Goal: Communication & Community: Connect with others

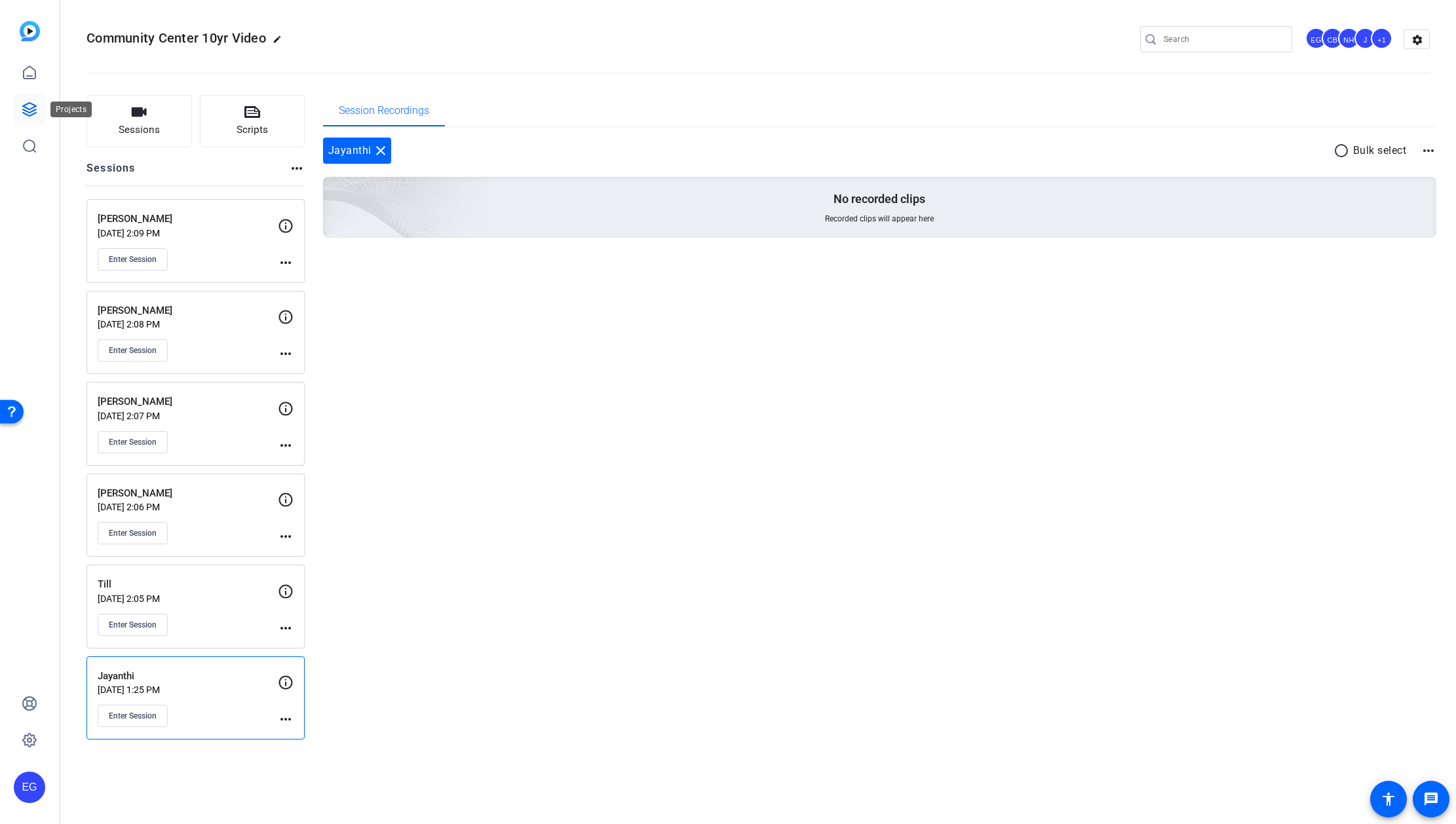
click at [29, 102] on icon at bounding box center [29, 109] width 16 height 16
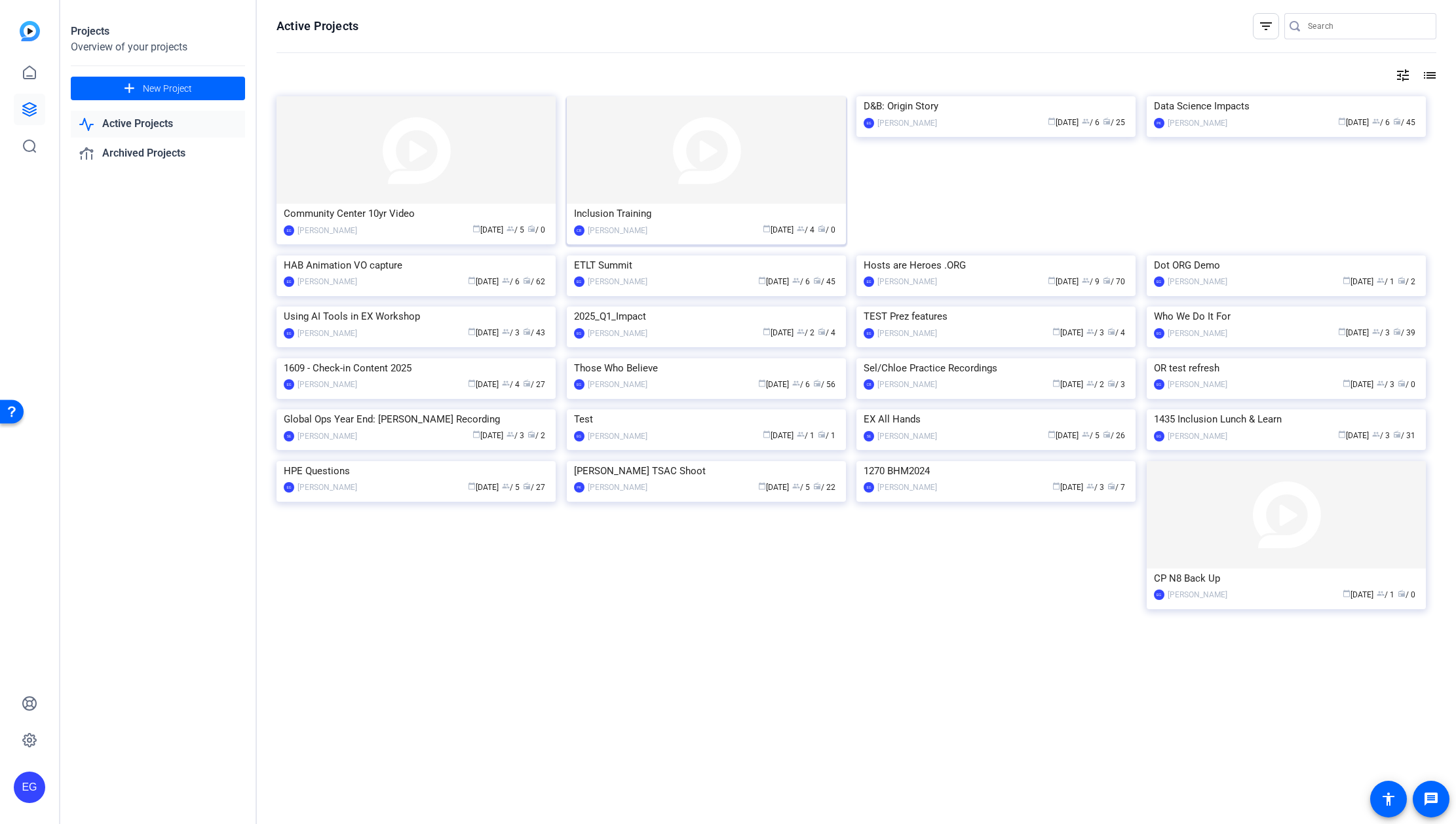
click at [713, 164] on img at bounding box center [706, 150] width 279 height 107
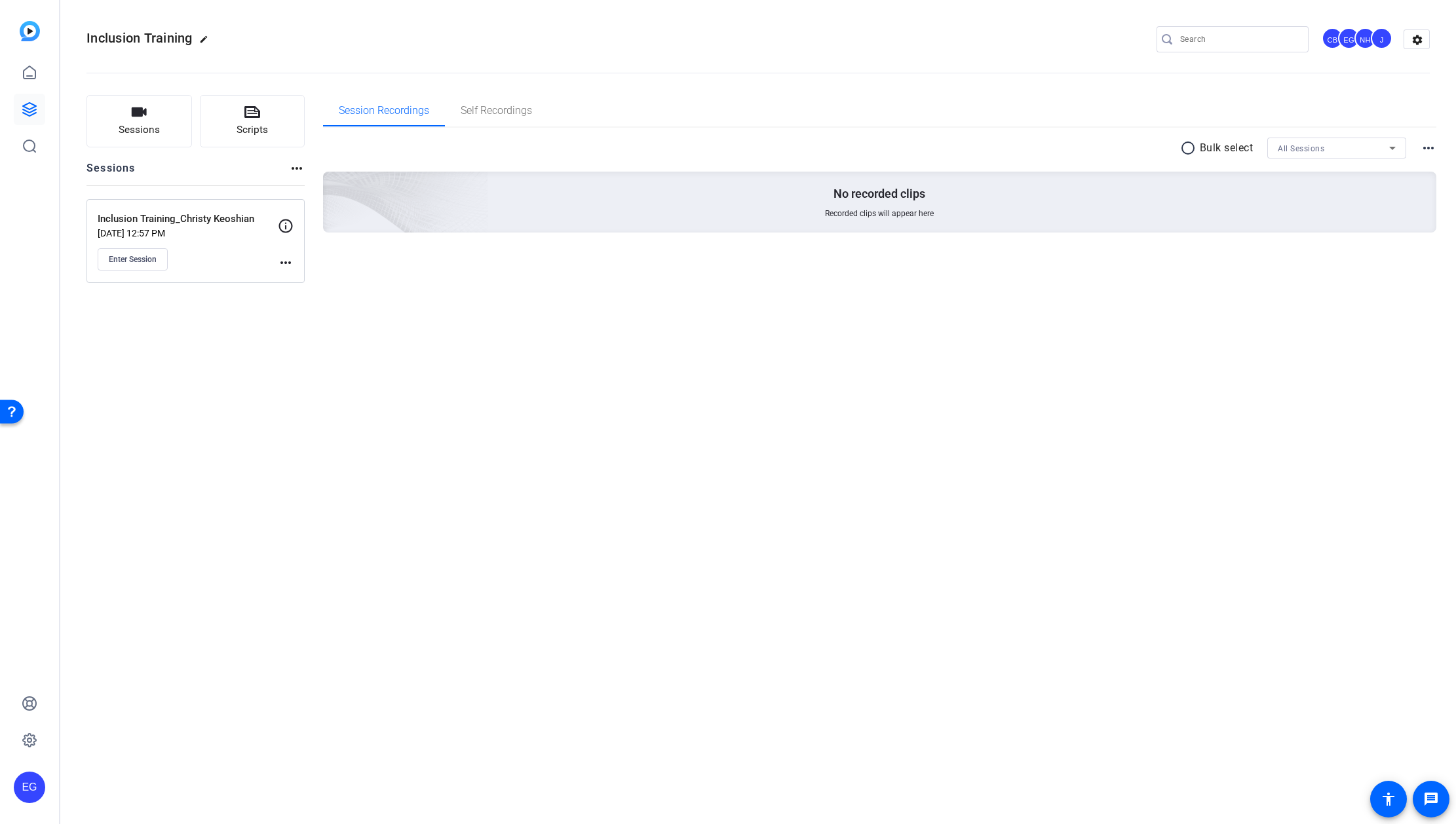
click at [149, 217] on p "Inclusion Training_Christy Keoshian" at bounding box center [188, 219] width 180 height 15
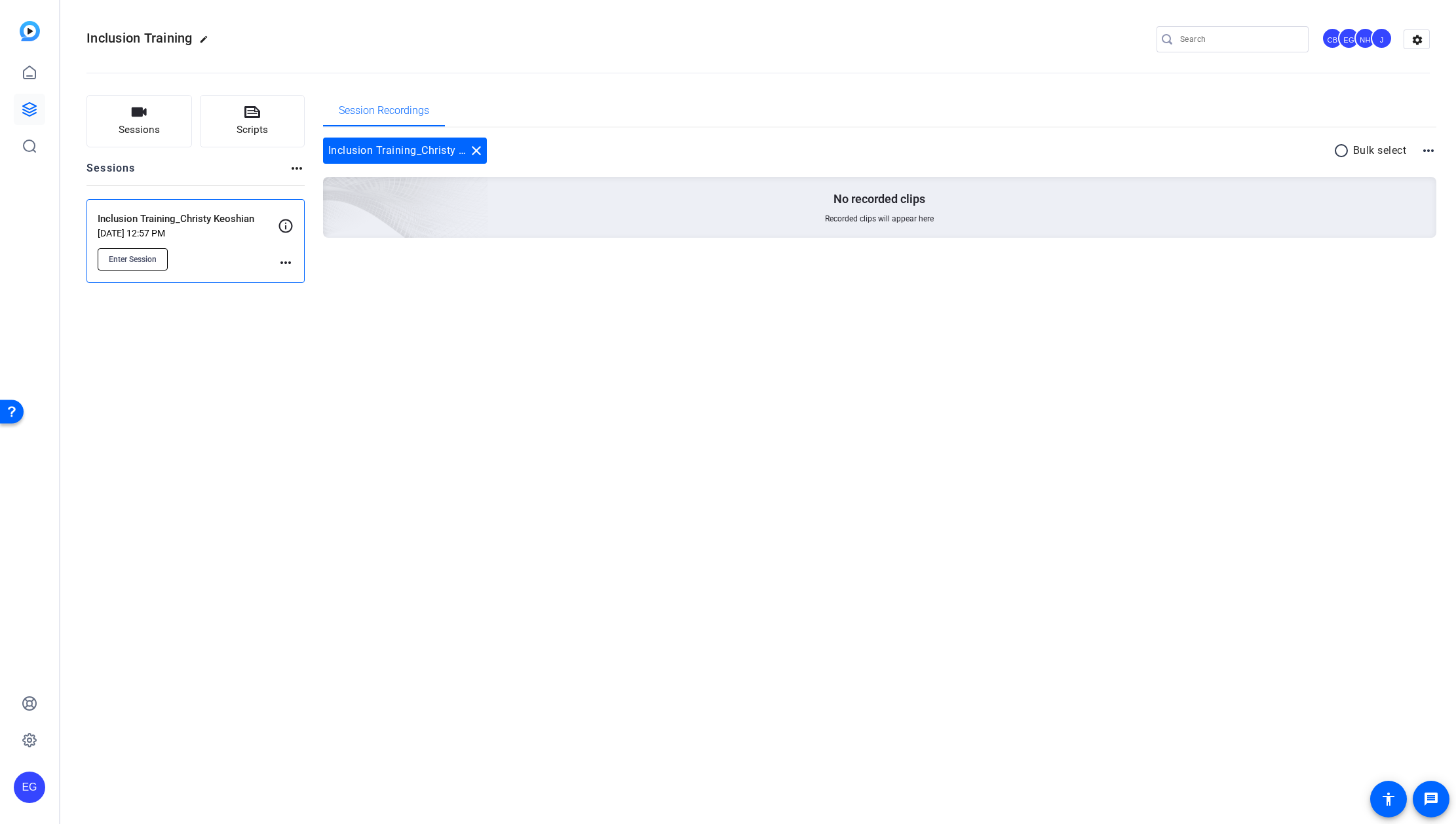
click at [134, 258] on span "Enter Session" at bounding box center [132, 259] width 47 height 11
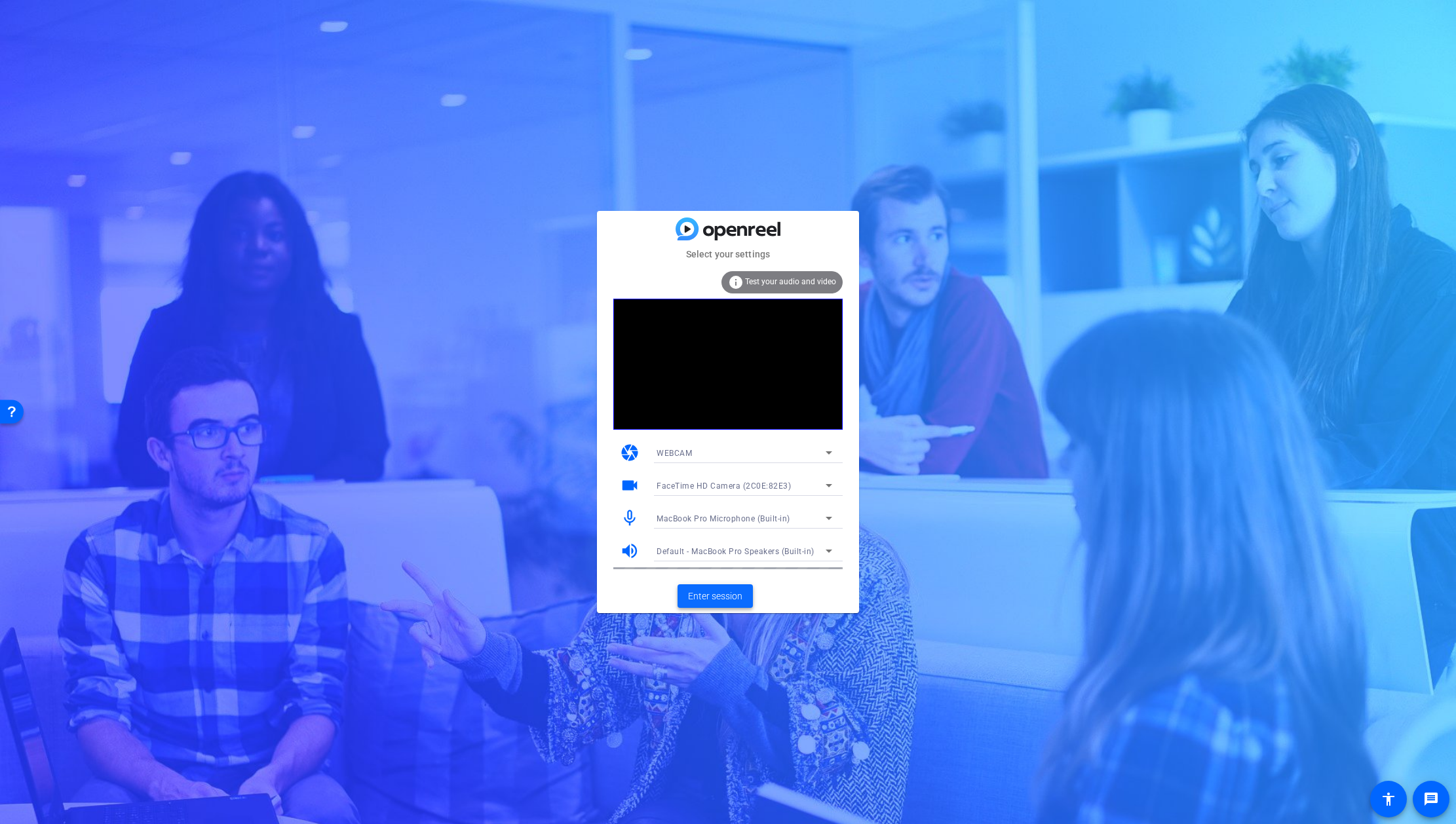
click at [716, 587] on span at bounding box center [715, 595] width 75 height 31
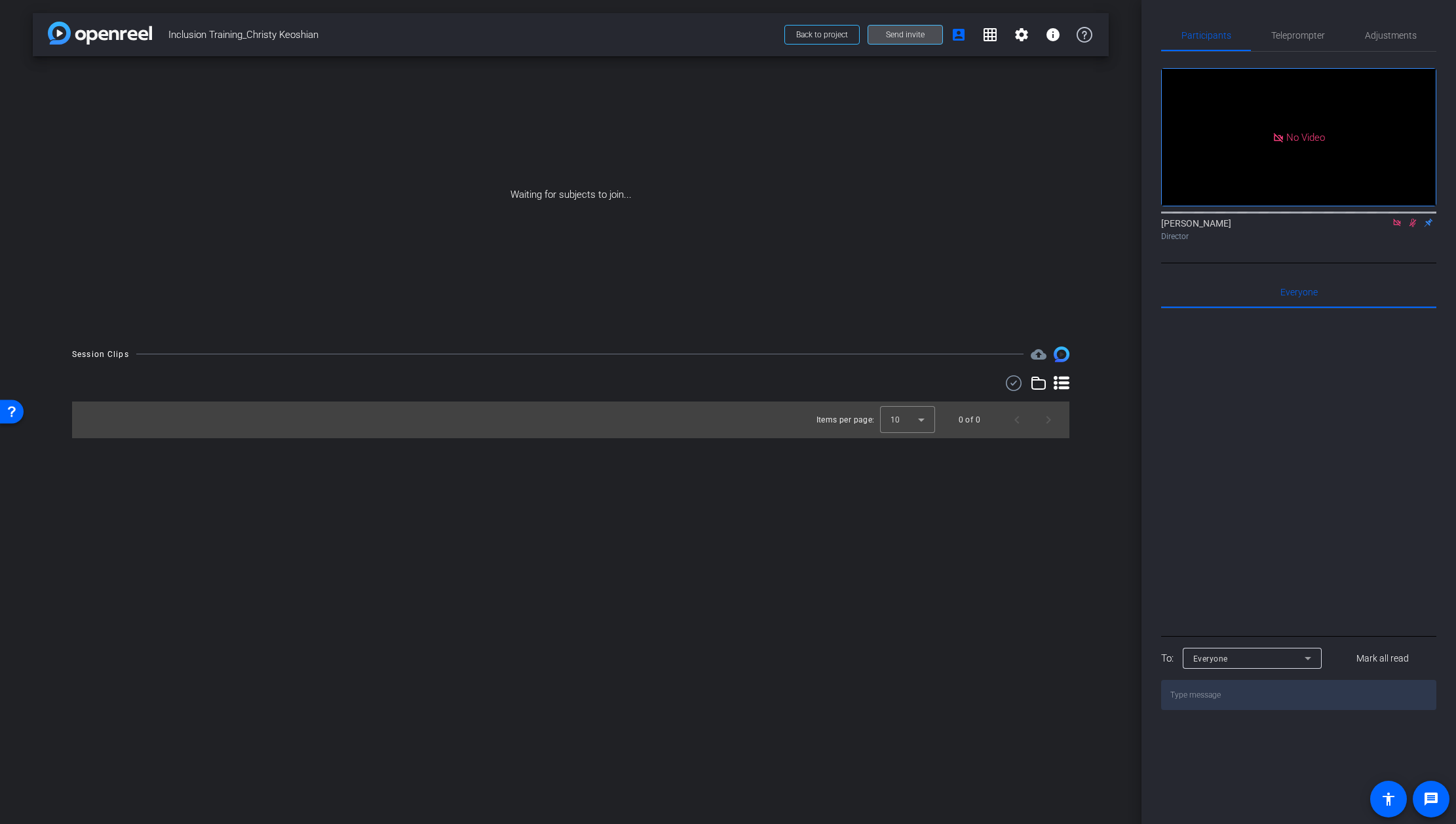
click at [903, 34] on span "Send invite" at bounding box center [905, 35] width 38 height 11
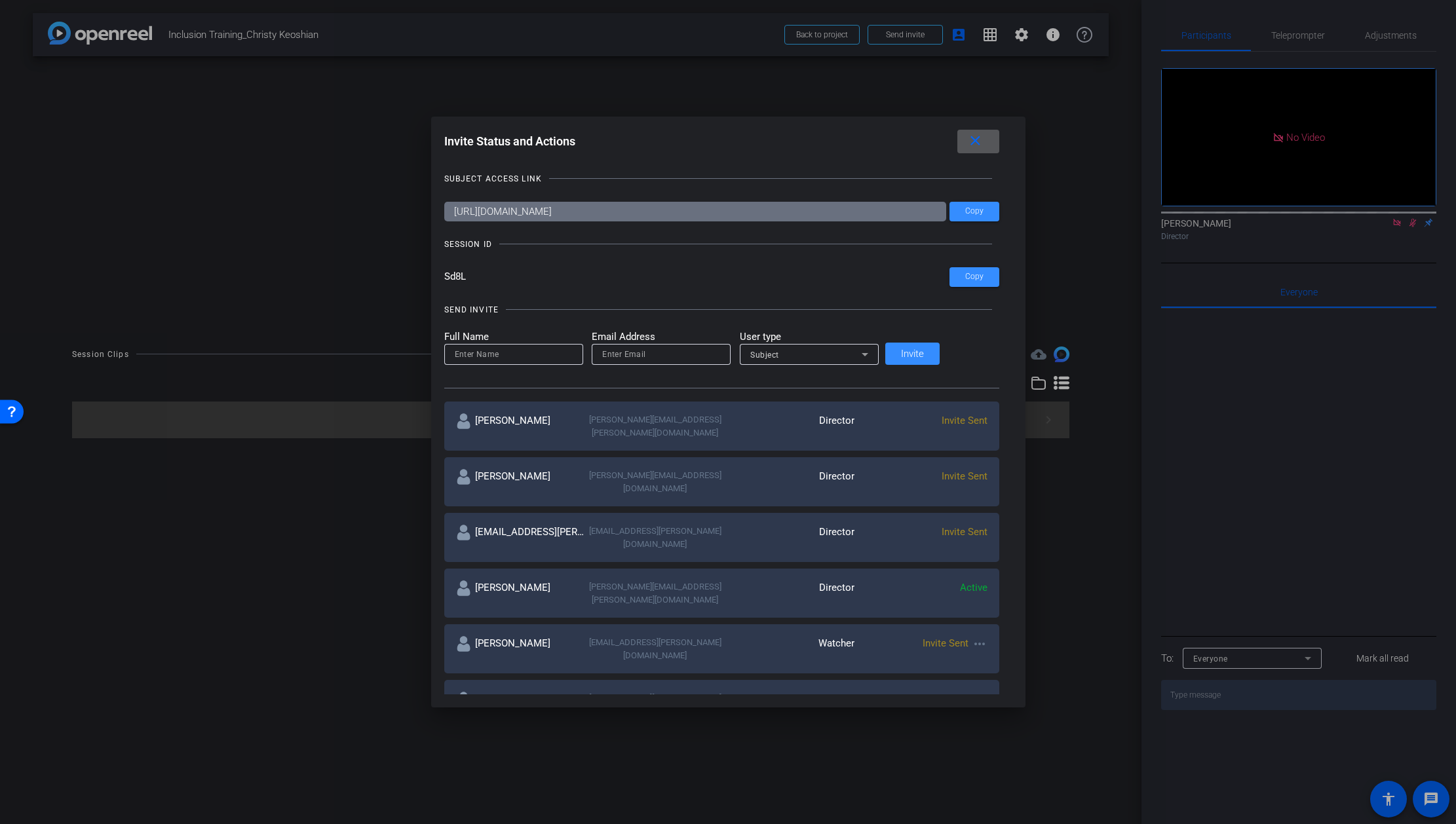
click at [699, 354] on input "email" at bounding box center [661, 354] width 118 height 16
paste input "[PERSON_NAME][EMAIL_ADDRESS][PERSON_NAME][DOMAIN_NAME]"
type input "[PERSON_NAME][EMAIL_ADDRESS][PERSON_NAME][DOMAIN_NAME]"
click at [550, 352] on input at bounding box center [514, 354] width 118 height 16
type input "[PERSON_NAME]"
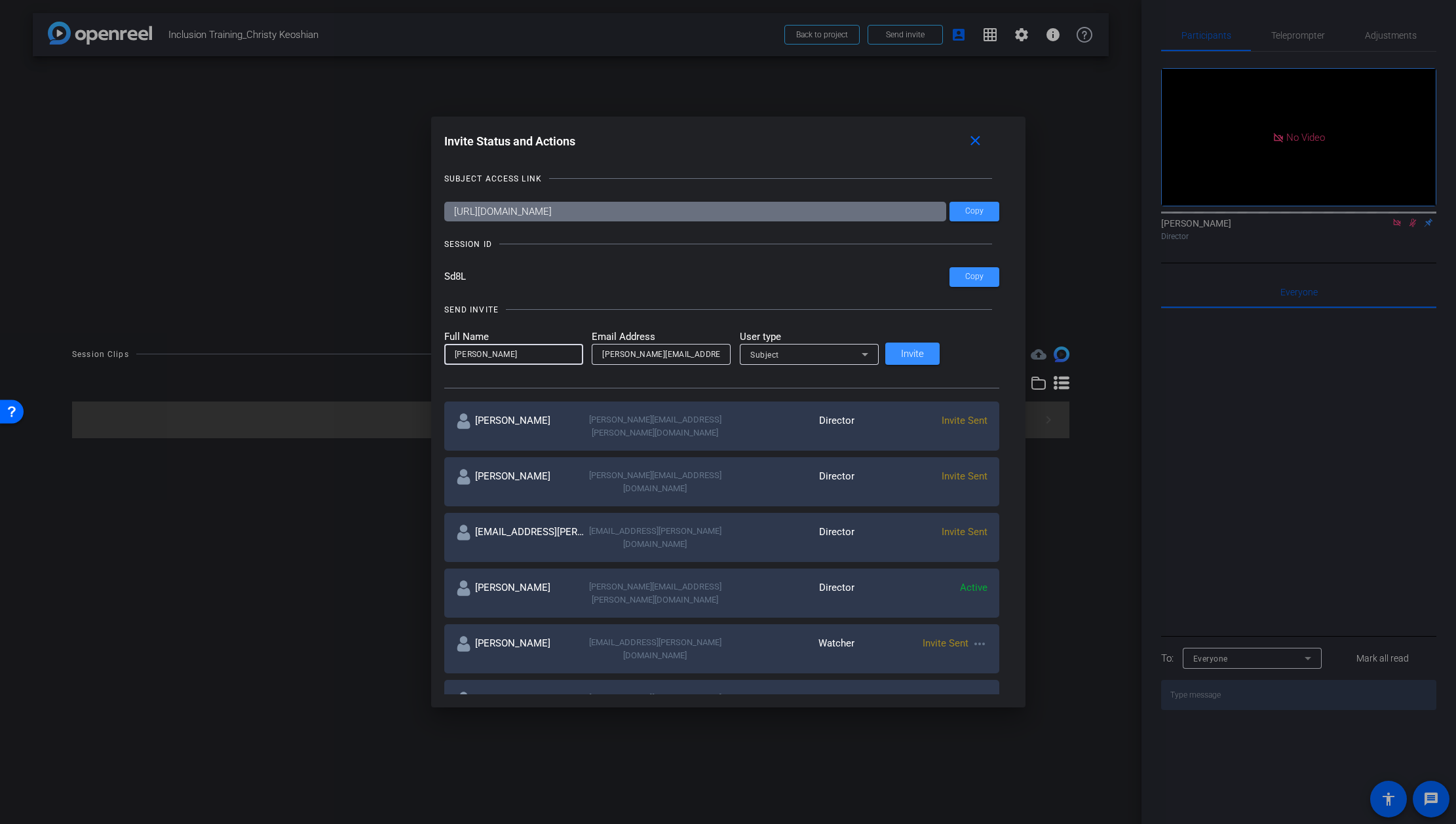
click at [862, 357] on div "Subject" at bounding box center [806, 354] width 112 height 16
click at [835, 396] on mat-option "Watcher" at bounding box center [838, 401] width 139 height 21
click at [924, 352] on span "Invite" at bounding box center [912, 353] width 23 height 10
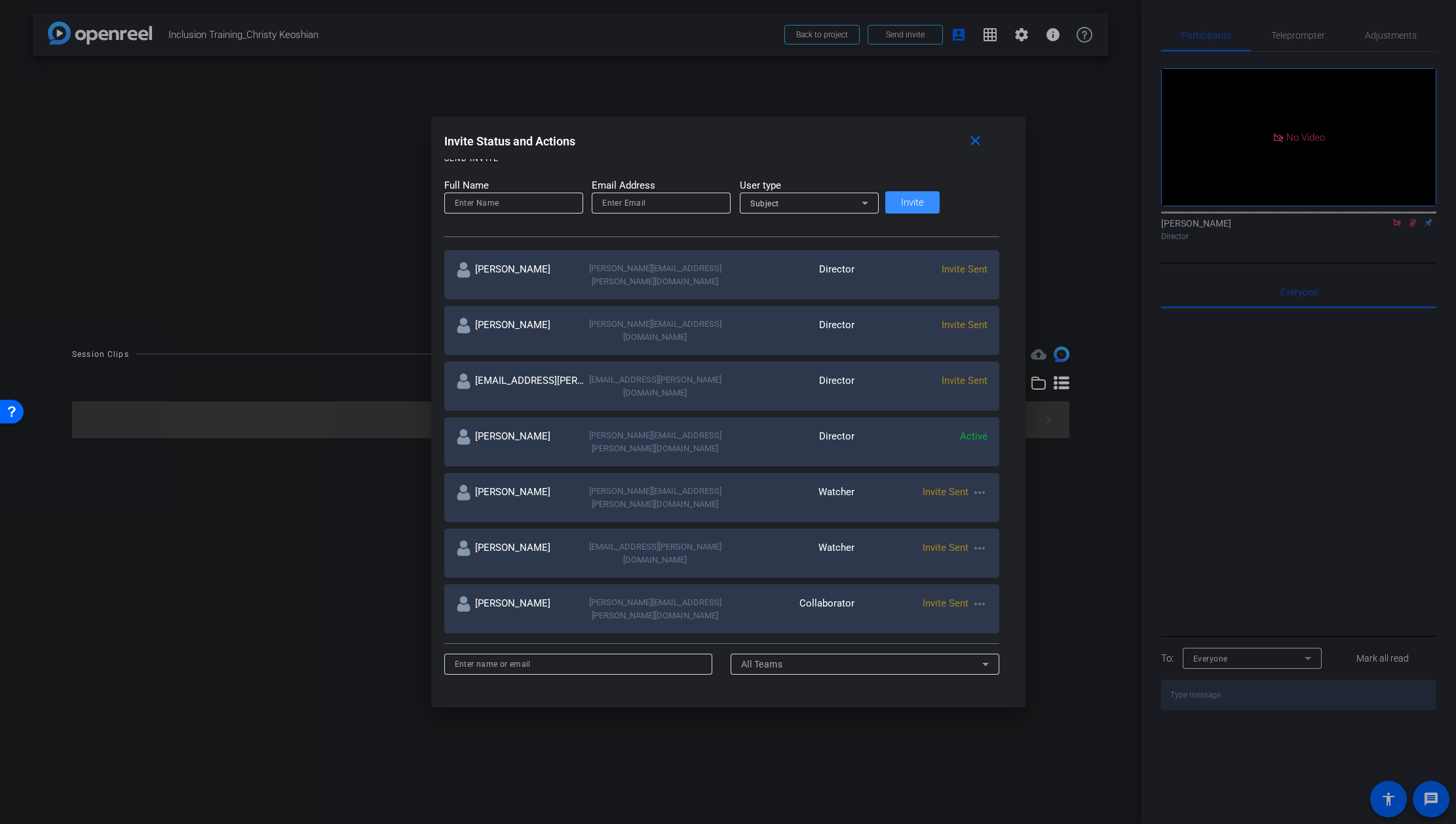
scroll to position [141, 0]
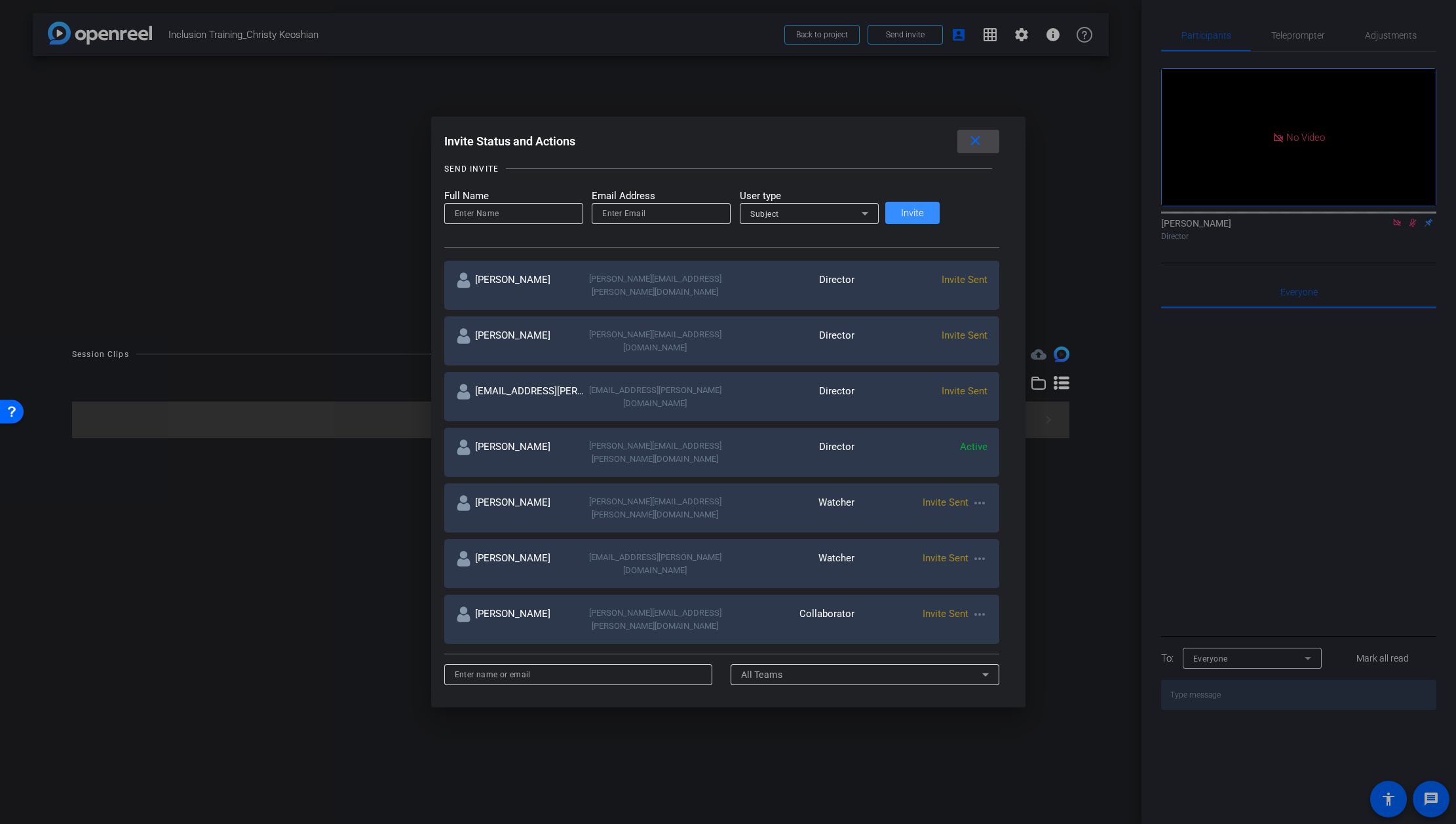
click at [967, 142] on mat-icon "close" at bounding box center [974, 141] width 16 height 16
